Goal: Transaction & Acquisition: Purchase product/service

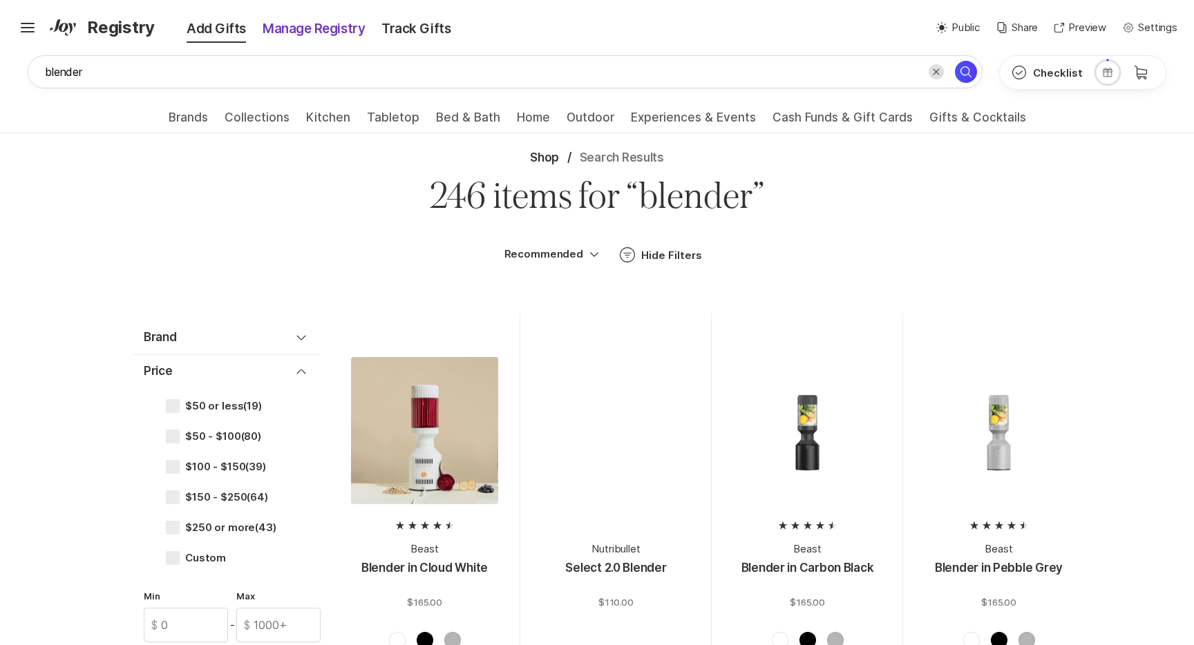
click at [279, 30] on div "Manage Registry" at bounding box center [313, 28] width 119 height 19
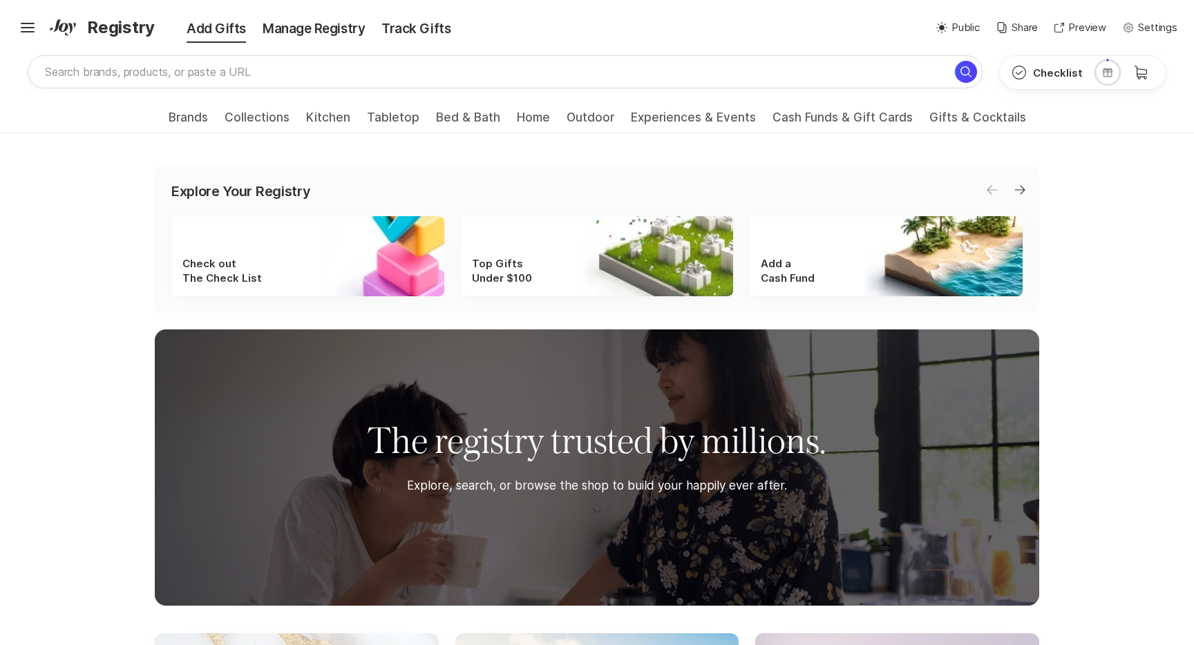
click at [128, 29] on span "Registry" at bounding box center [121, 27] width 68 height 25
click at [305, 33] on div "Manage Registry" at bounding box center [313, 28] width 119 height 19
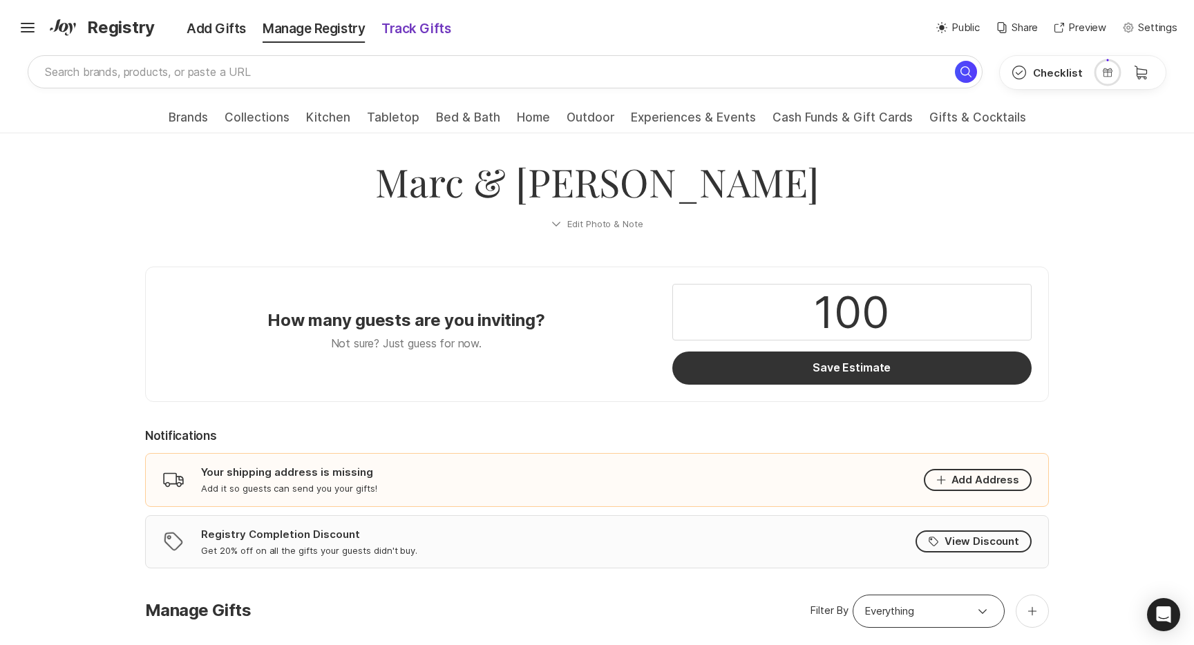
click at [429, 38] on div "Track Gifts" at bounding box center [416, 28] width 86 height 19
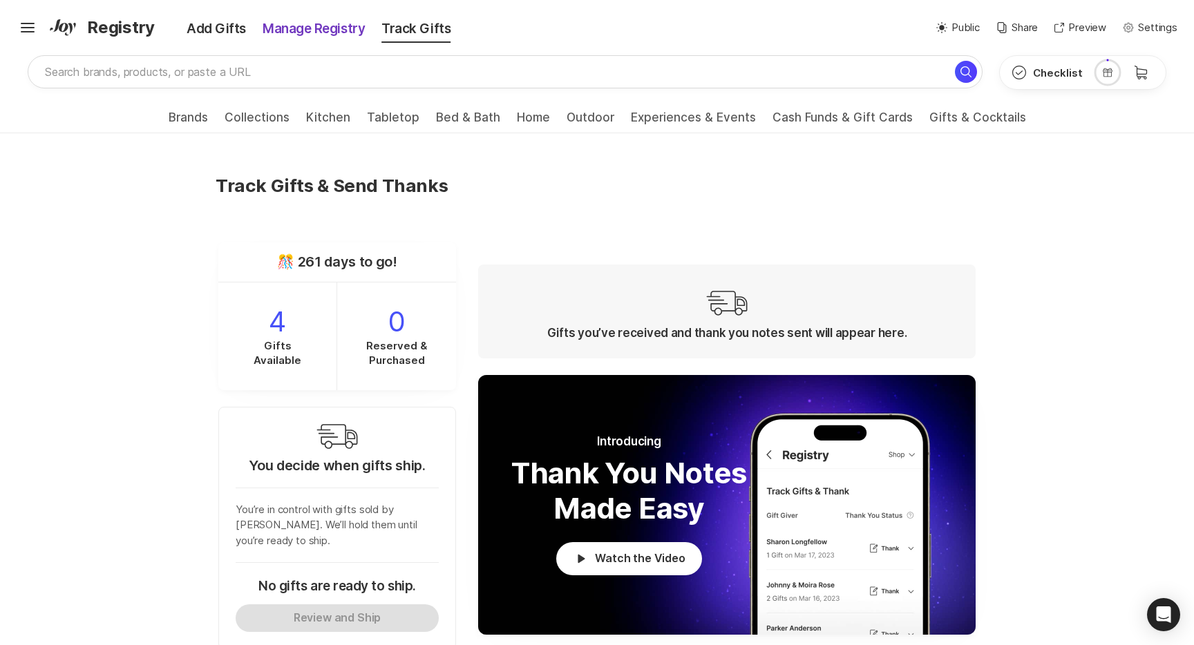
click at [327, 29] on div "Manage Registry" at bounding box center [313, 28] width 119 height 19
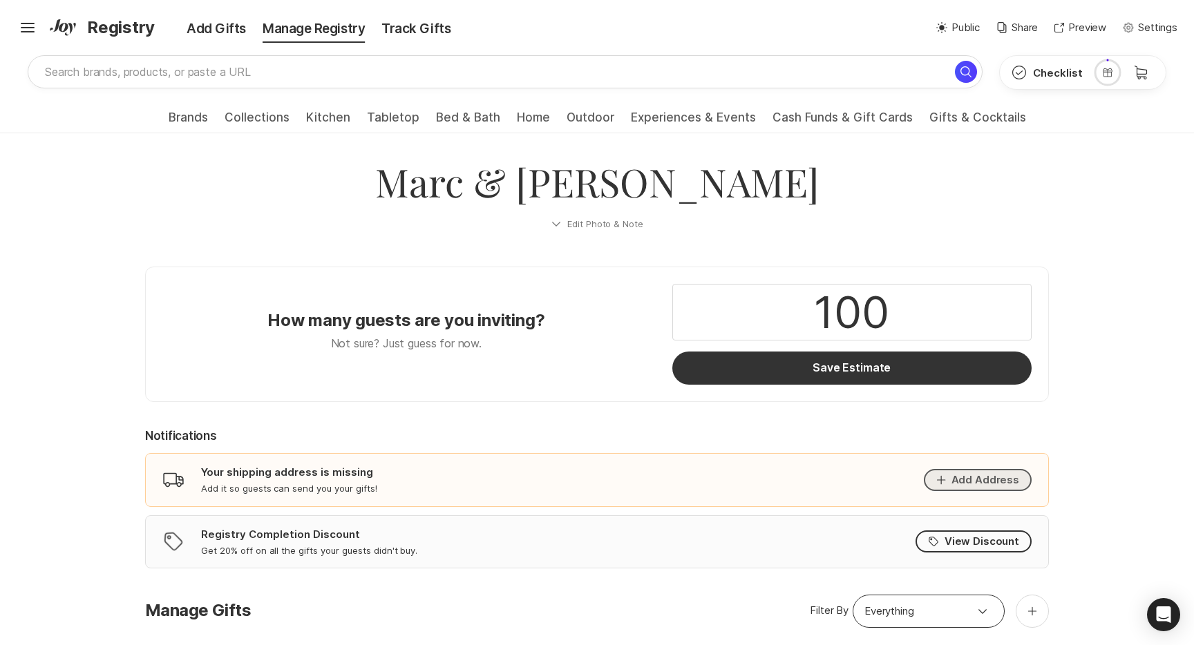
click at [984, 471] on button "Add Address" at bounding box center [978, 480] width 108 height 22
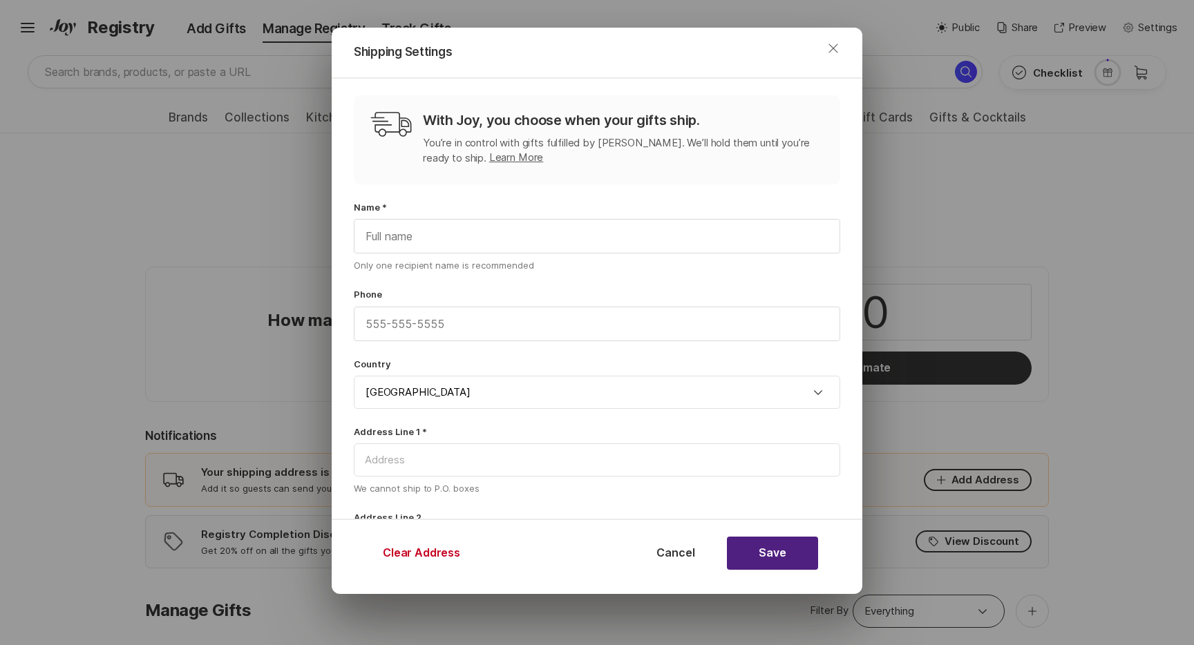
click at [835, 53] on icon "Close" at bounding box center [833, 48] width 17 height 17
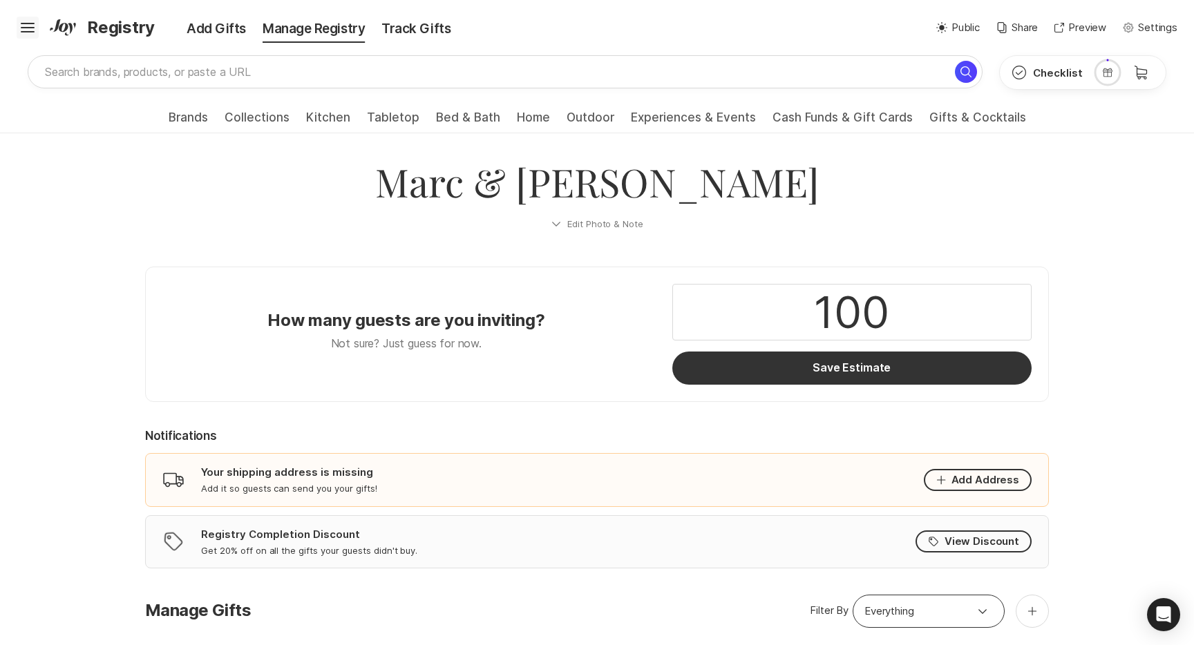
click at [29, 30] on icon "Hamburger" at bounding box center [28, 28] width 22 height 22
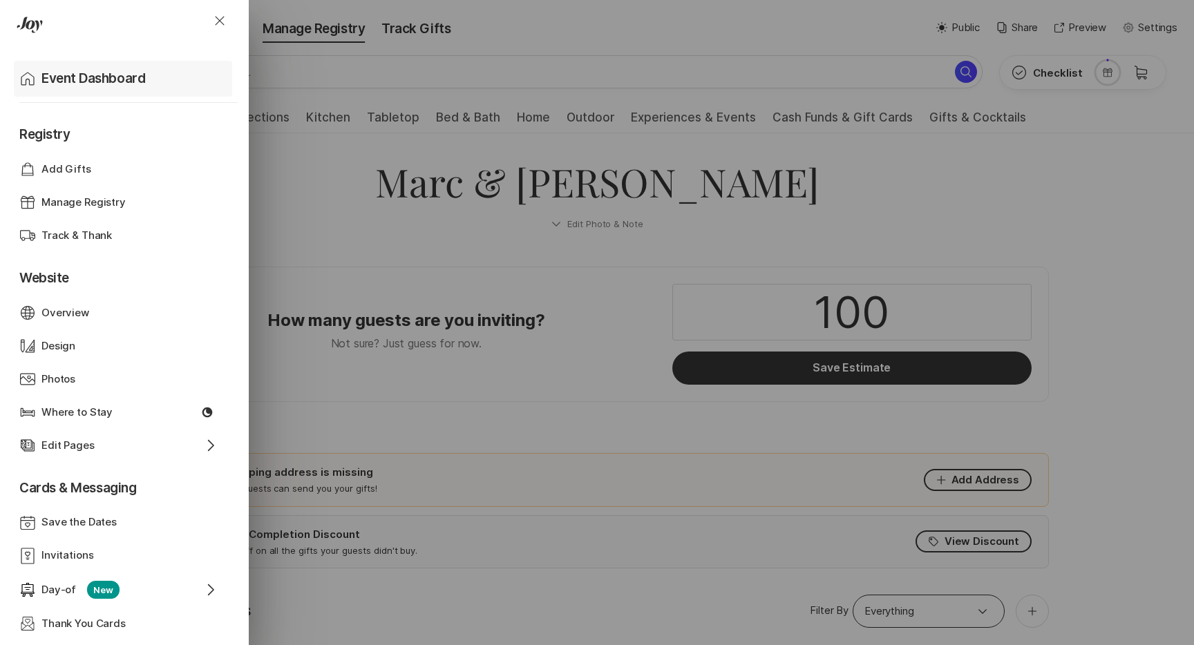
click at [79, 86] on p "Event Dashboard" at bounding box center [93, 78] width 104 height 19
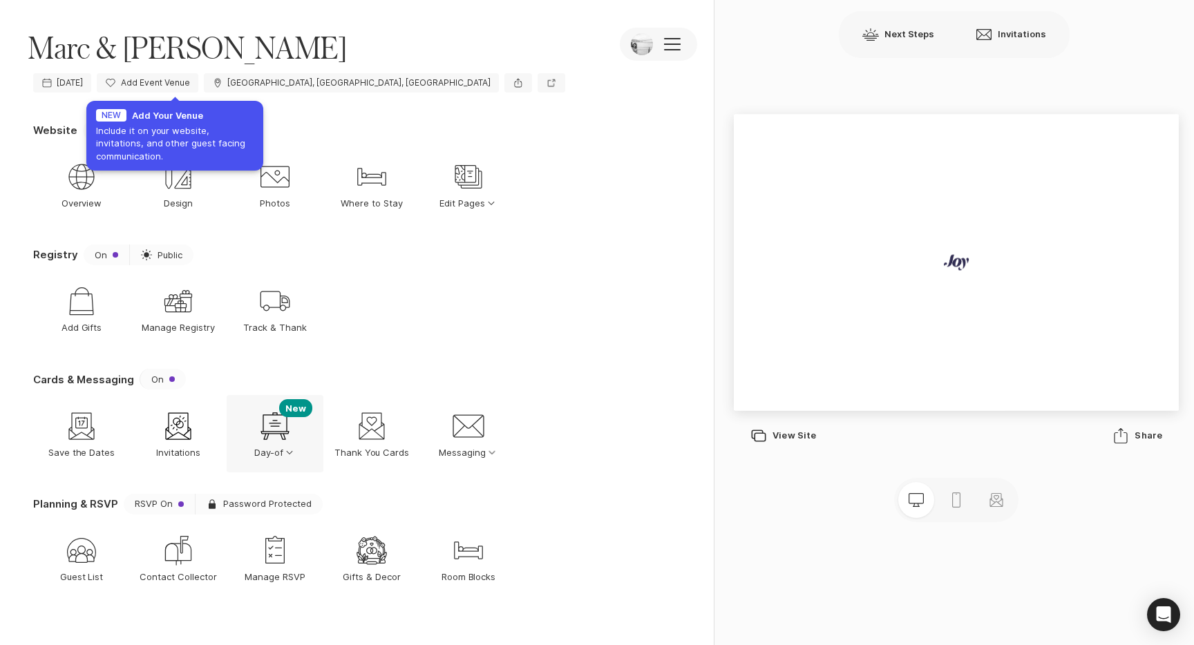
click at [279, 430] on icon "Welcome Sign" at bounding box center [274, 426] width 33 height 33
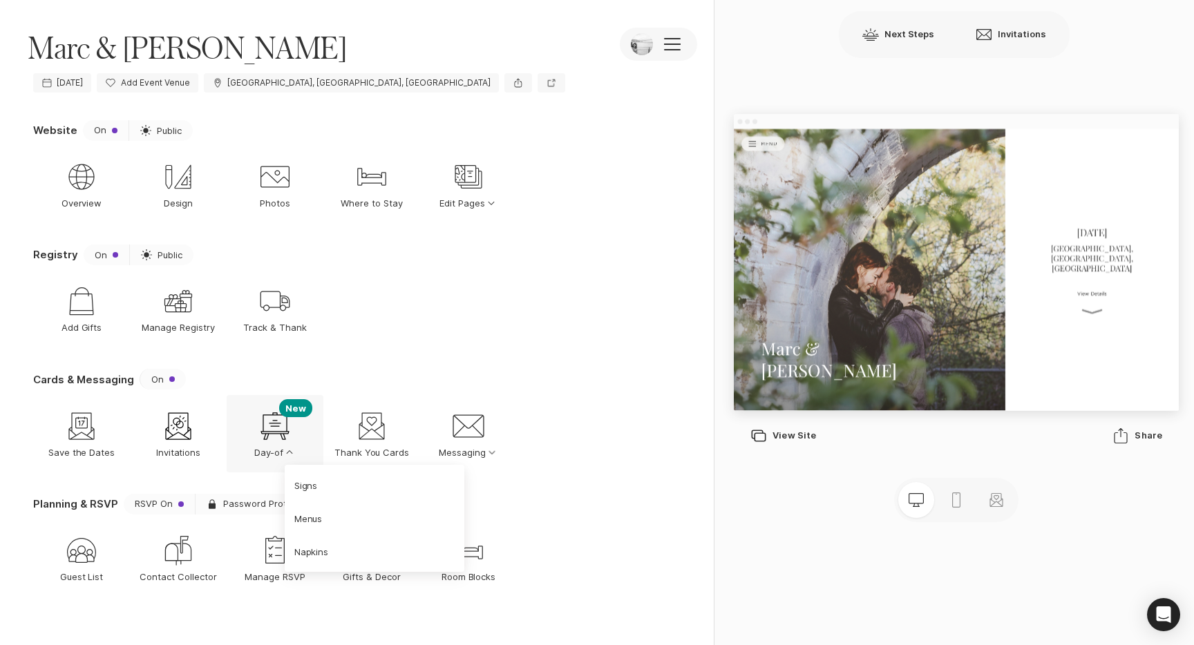
click at [267, 428] on icon "Welcome Sign" at bounding box center [274, 426] width 33 height 33
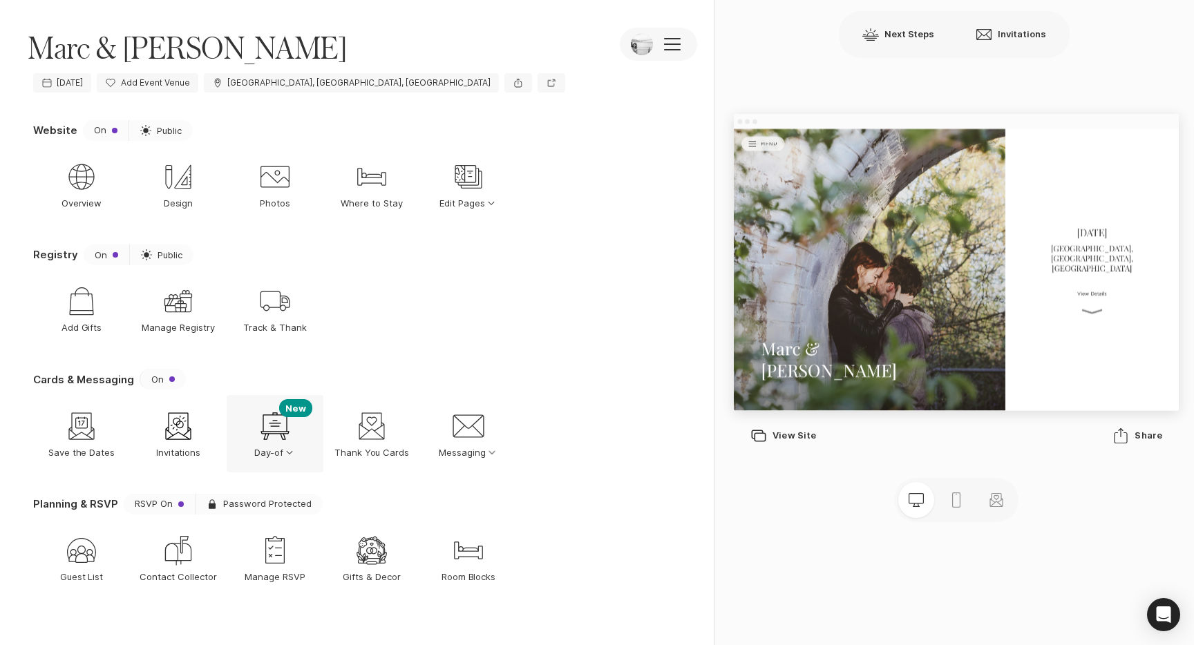
click at [270, 448] on p "Day-of Option Select Down" at bounding box center [275, 452] width 42 height 12
click at [318, 487] on link "Signs" at bounding box center [374, 485] width 171 height 33
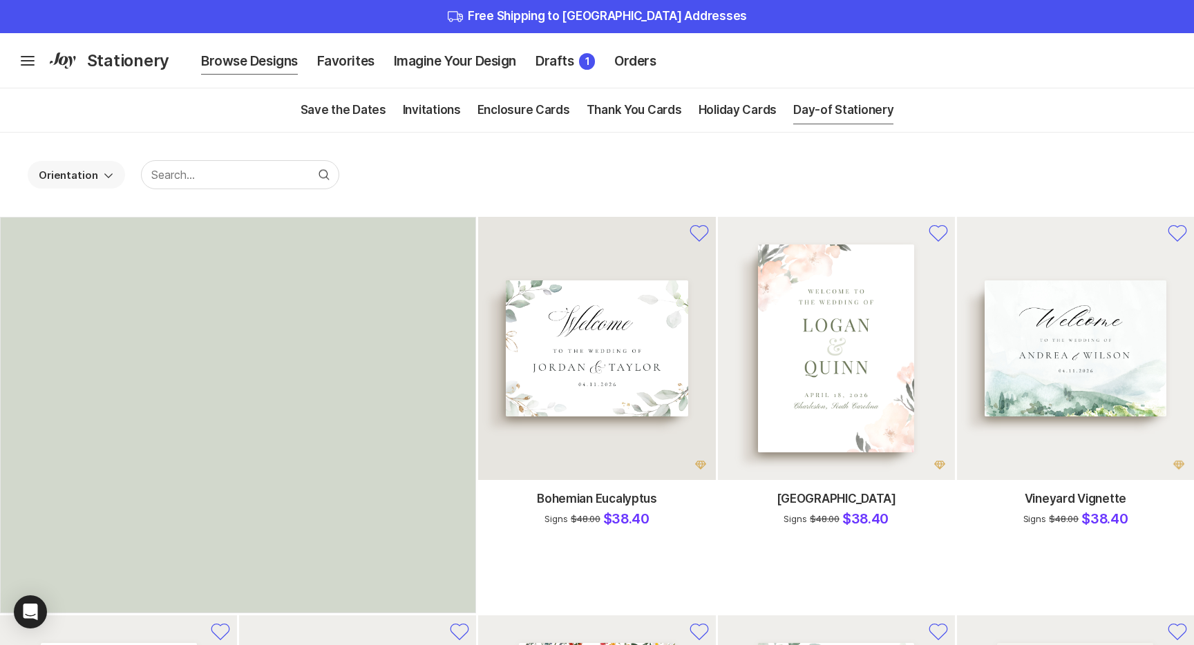
click at [655, 375] on div at bounding box center [597, 348] width 182 height 136
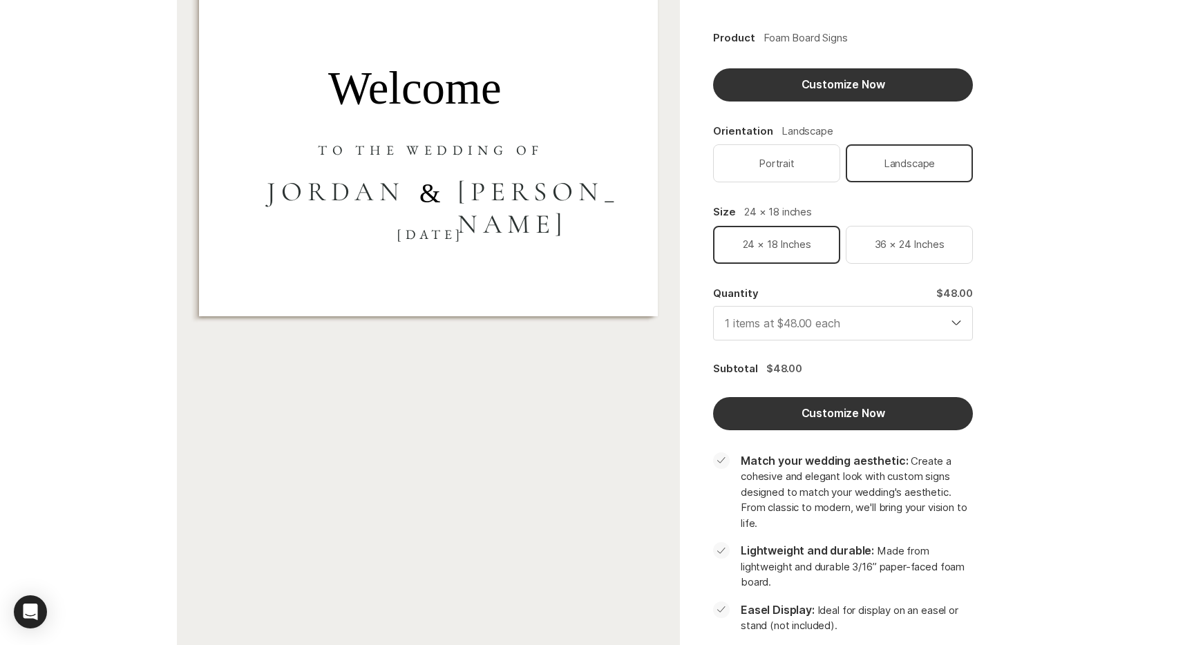
scroll to position [193, 0]
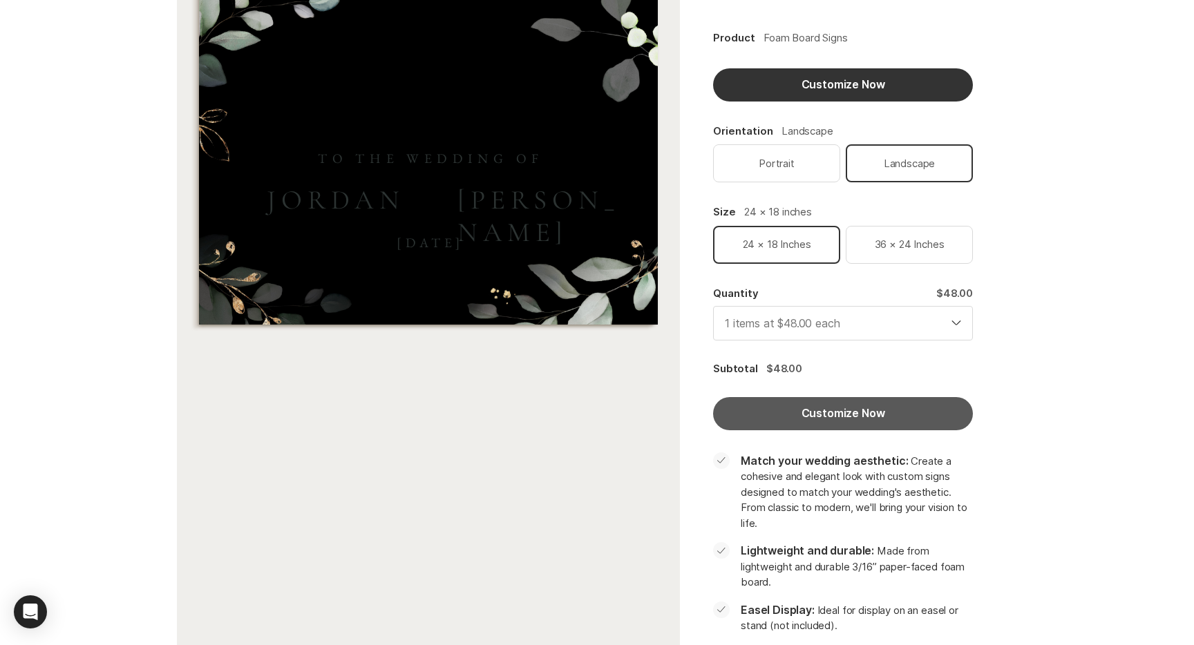
click at [909, 426] on button "Customize Now" at bounding box center [843, 413] width 260 height 33
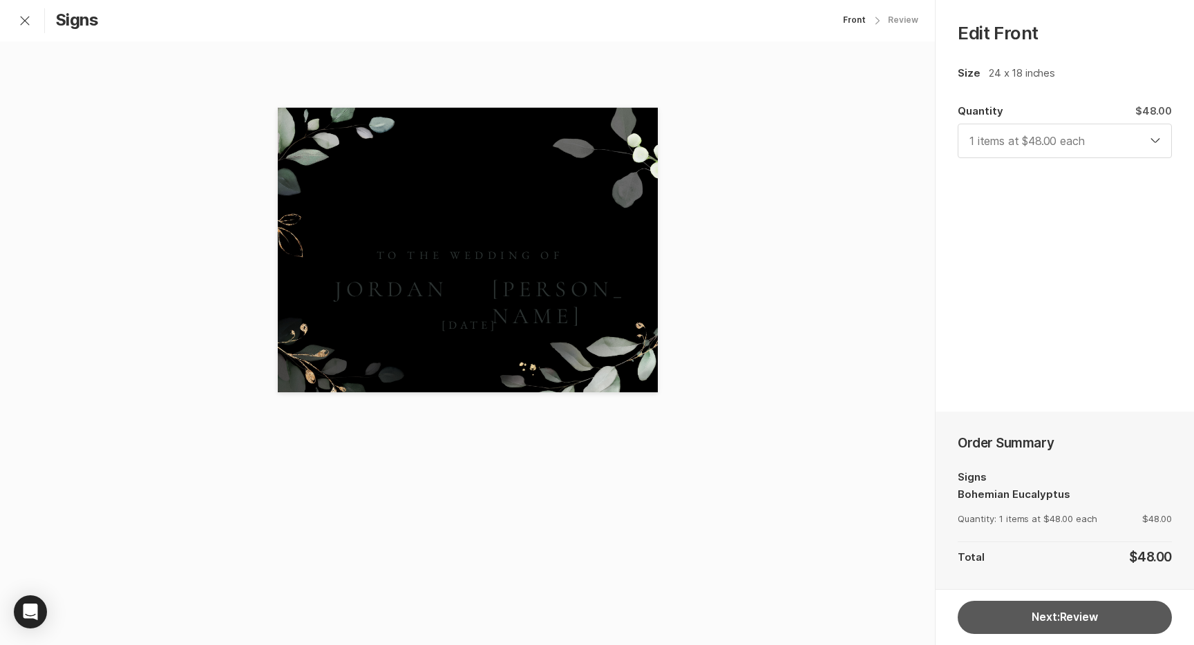
click at [1105, 619] on button "Next: Review" at bounding box center [1065, 617] width 214 height 33
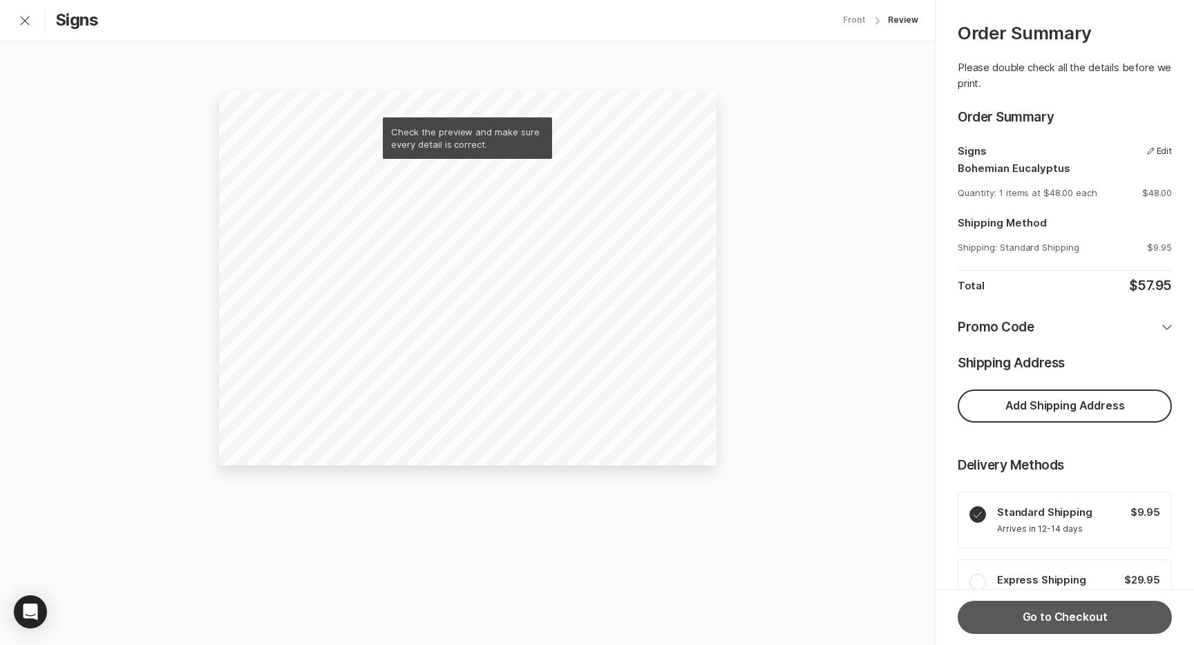
click at [1069, 614] on button "Go to Checkout" at bounding box center [1065, 617] width 214 height 33
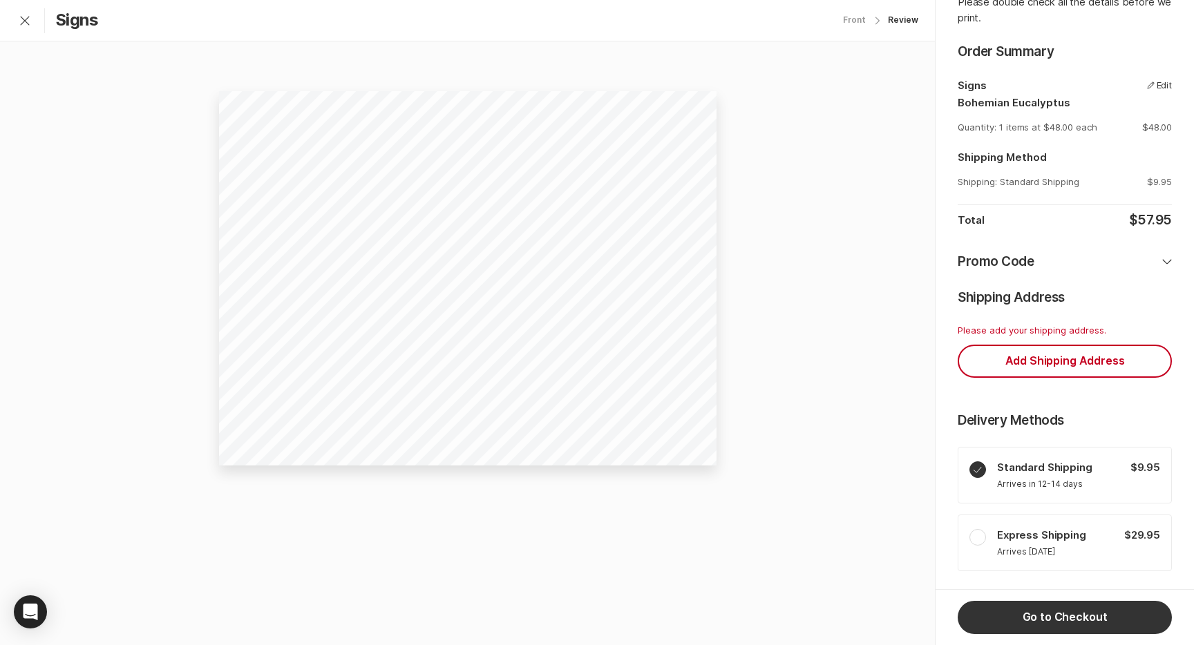
scroll to position [76, 0]
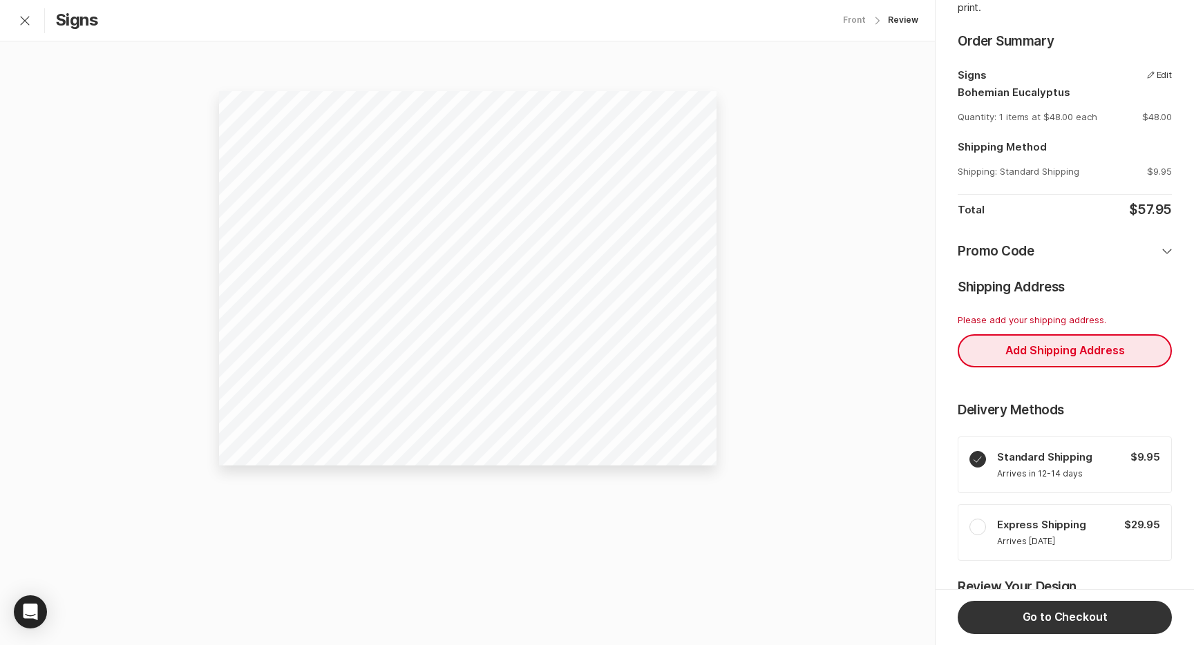
click at [1044, 347] on button "Add Shipping Address" at bounding box center [1065, 350] width 214 height 33
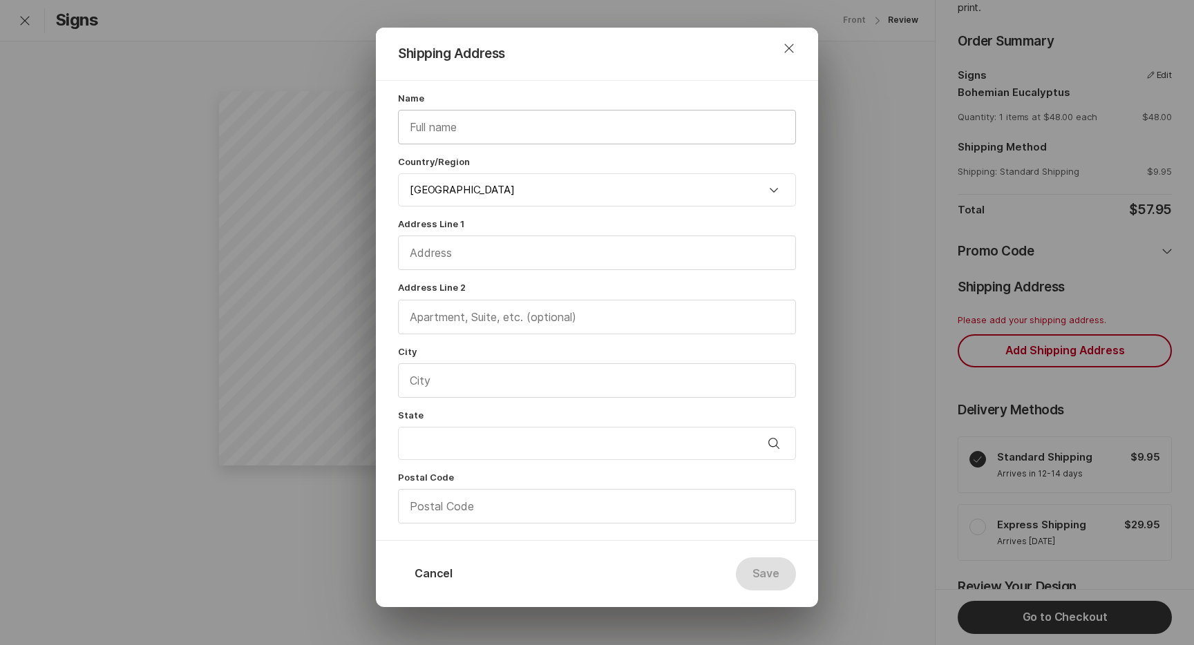
drag, startPoint x: 515, startPoint y: 107, endPoint x: 515, endPoint y: 120, distance: 12.4
click at [515, 107] on div "Name" at bounding box center [597, 118] width 398 height 53
click at [513, 125] on input "text" at bounding box center [597, 127] width 397 height 33
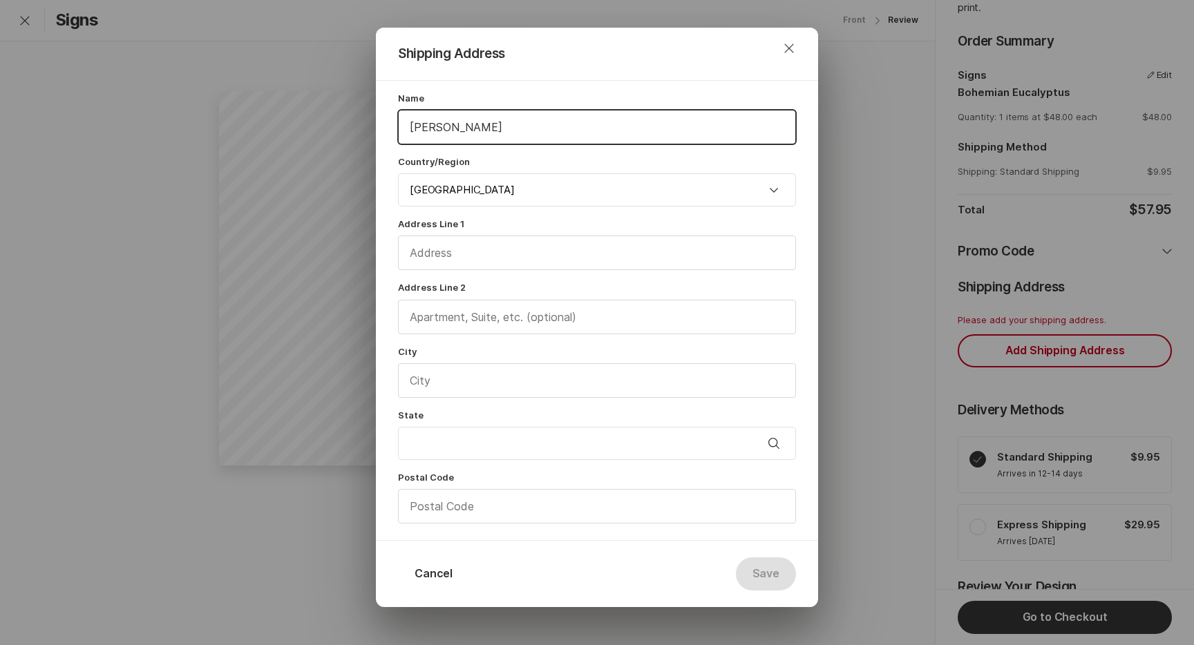
type input "[PERSON_NAME]"
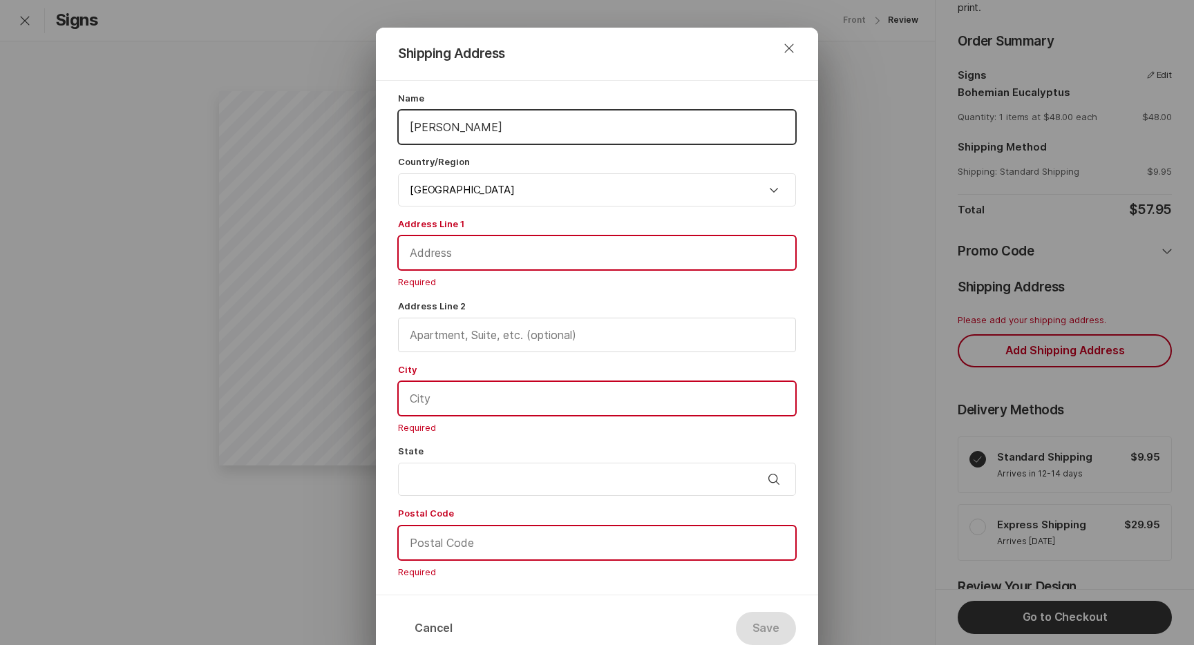
click at [450, 628] on button "Cancel" at bounding box center [433, 628] width 71 height 33
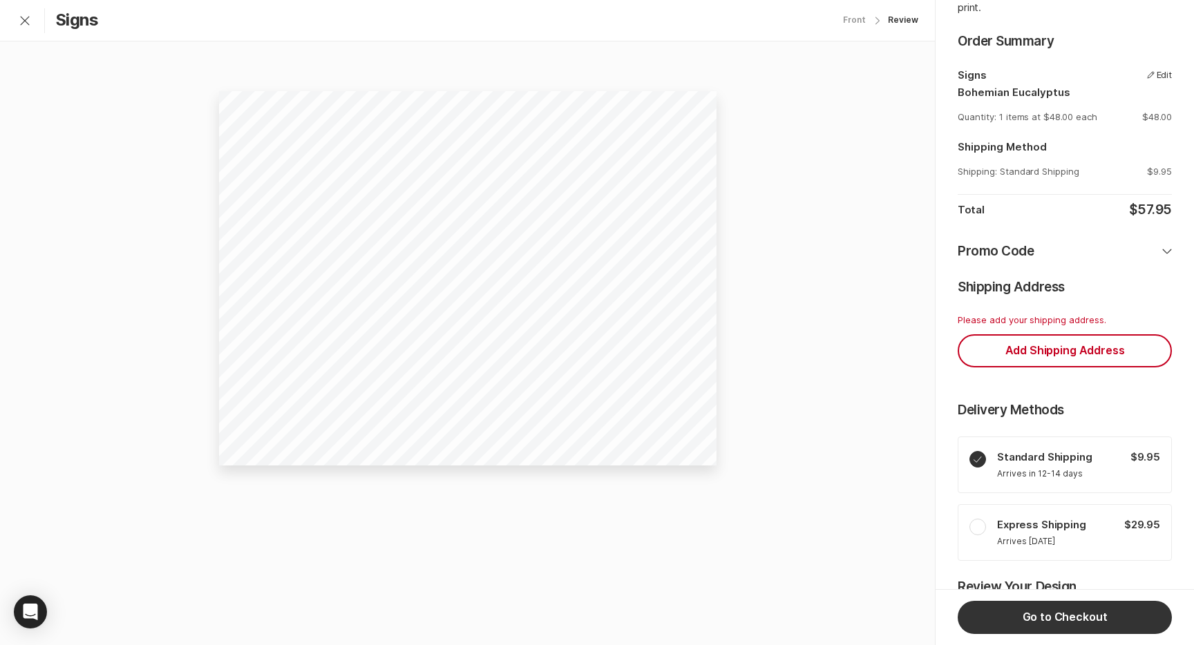
scroll to position [0, 0]
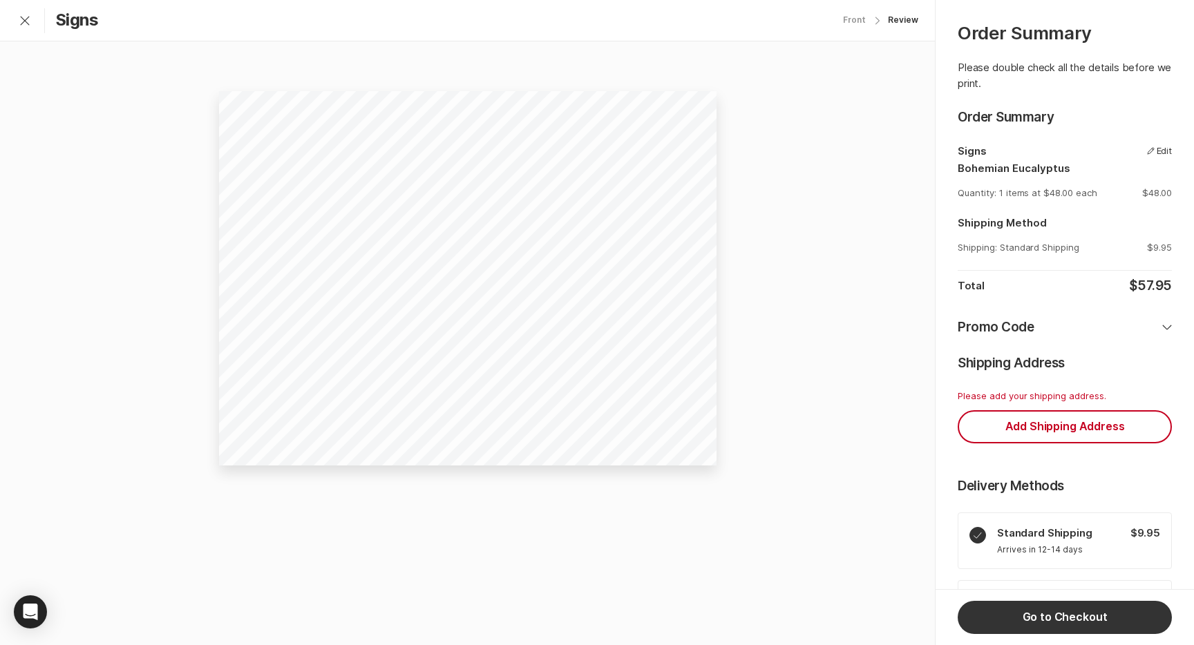
click at [24, 18] on icon "Exit Customization" at bounding box center [25, 20] width 17 height 17
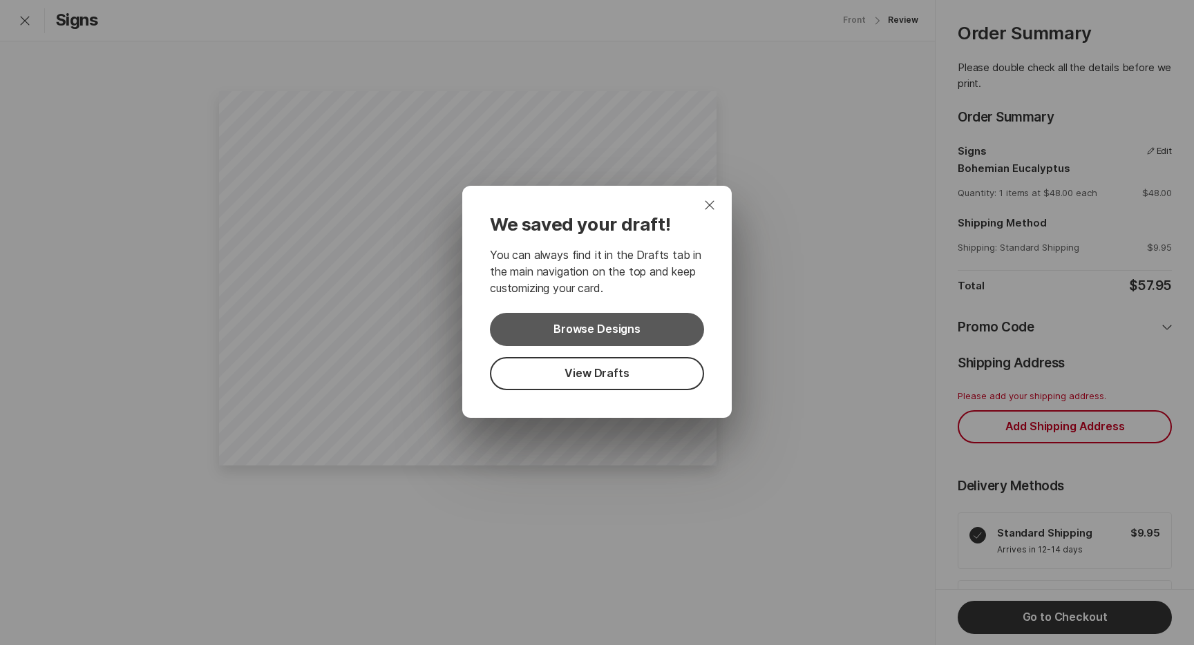
click at [651, 336] on link "Browse Designs" at bounding box center [597, 329] width 214 height 33
